Goal: Complete application form

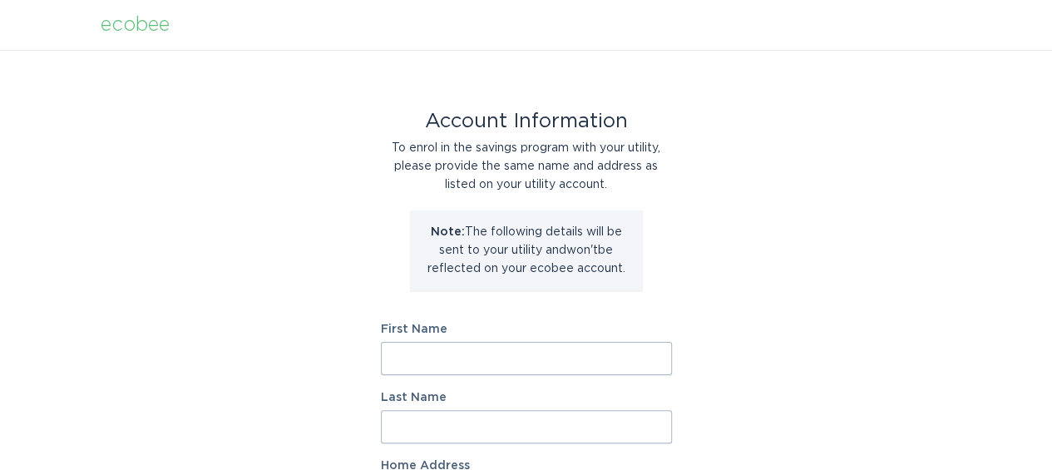
click at [496, 363] on input "First Name" at bounding box center [526, 358] width 291 height 33
click at [462, 367] on input "First Name" at bounding box center [526, 358] width 291 height 33
type input "[PERSON_NAME]"
type input "Fuss"
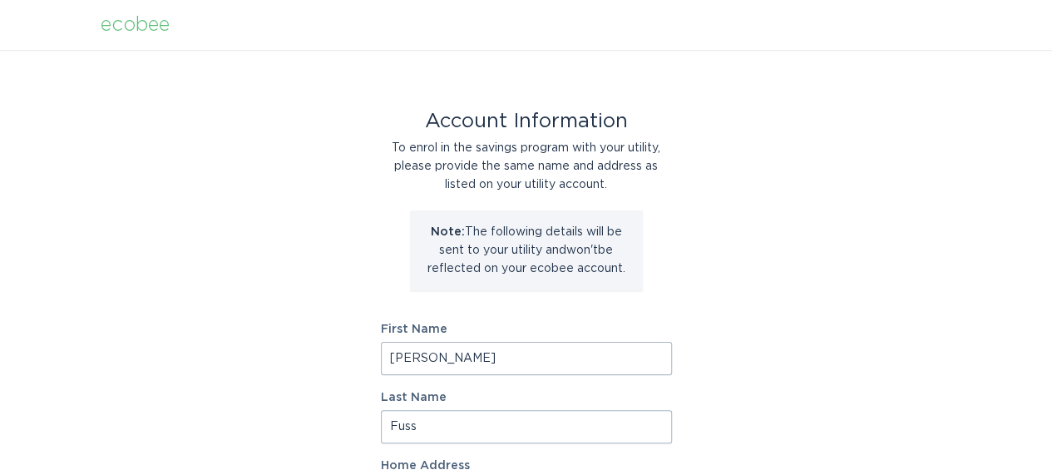
scroll to position [259, 0]
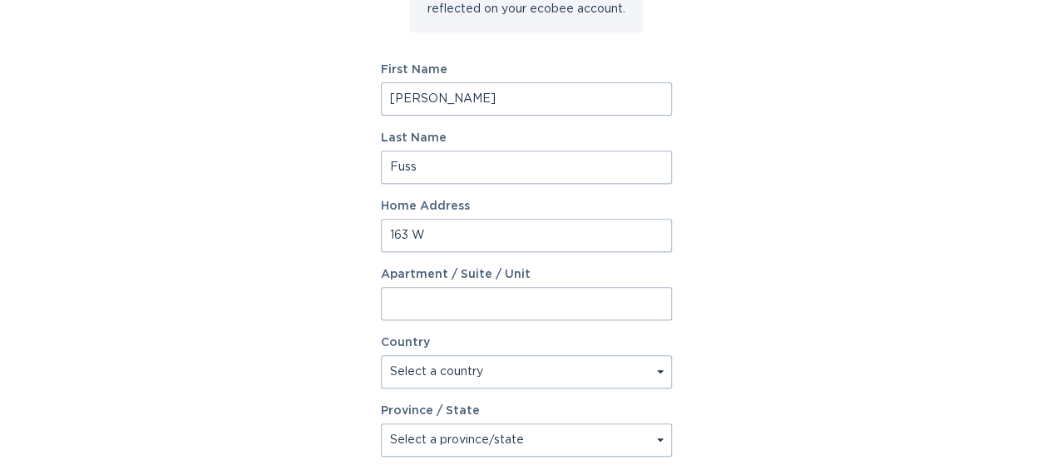
type input "[STREET_ADDRESS][PERSON_NAME]"
select select "US"
type input "[GEOGRAPHIC_DATA]"
type input "29696"
select select "SC"
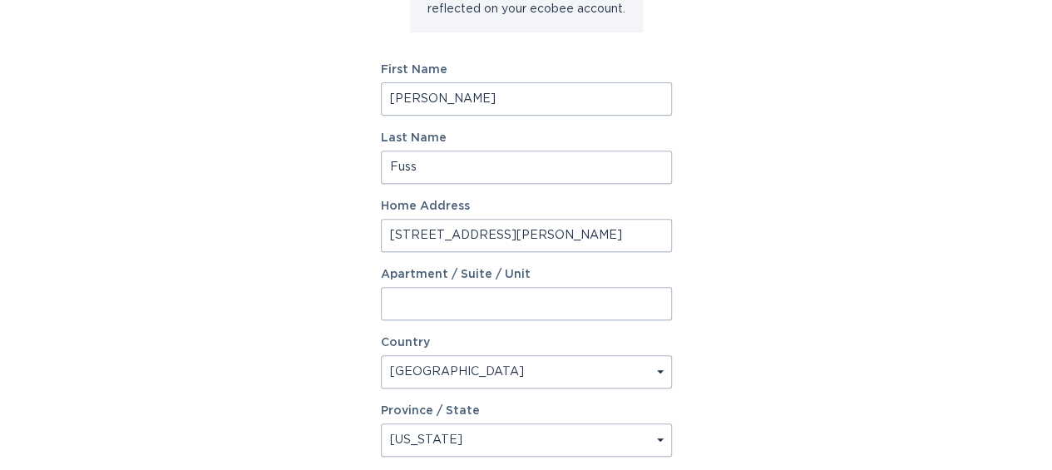
click at [518, 284] on div "Apartment / Suite / Unit" at bounding box center [526, 295] width 291 height 52
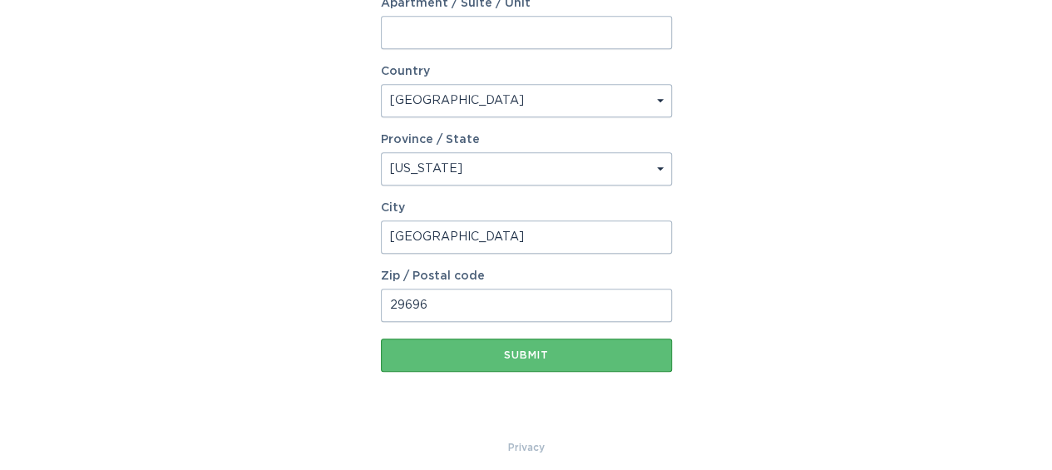
scroll to position [542, 0]
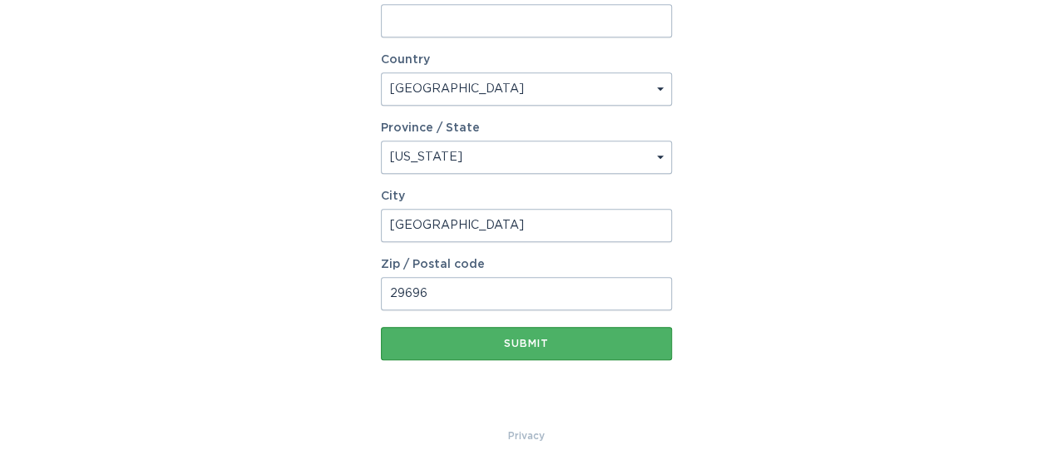
click at [533, 350] on button "Submit" at bounding box center [526, 343] width 291 height 33
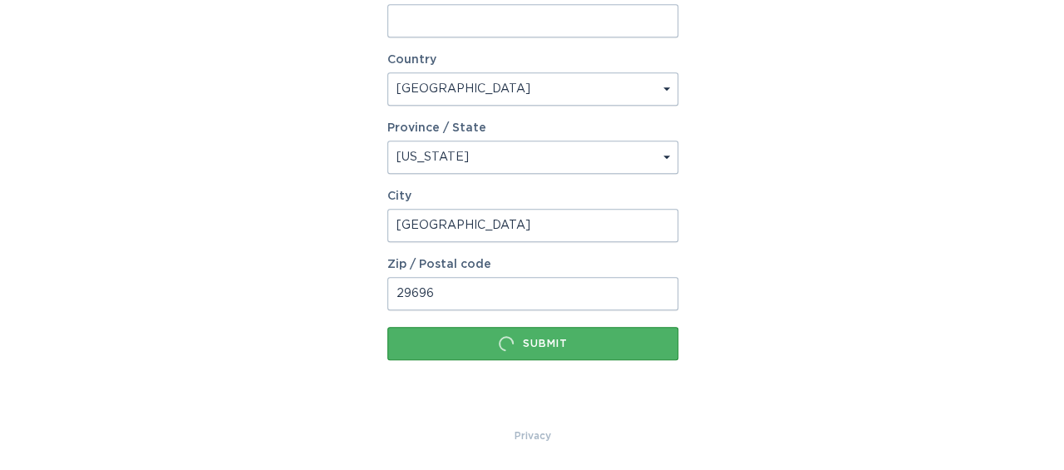
scroll to position [0, 0]
